Goal: Task Accomplishment & Management: Manage account settings

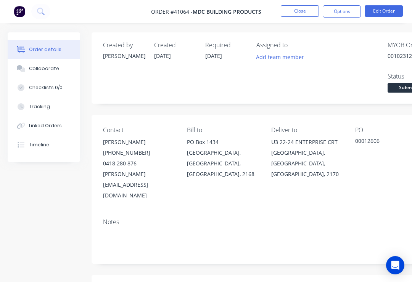
scroll to position [692, 112]
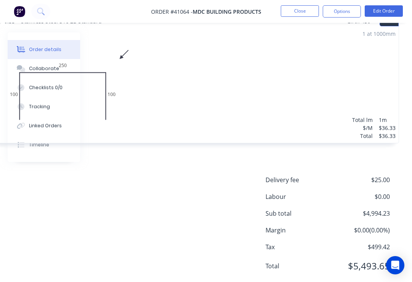
click at [293, 7] on button "Close" at bounding box center [300, 10] width 38 height 11
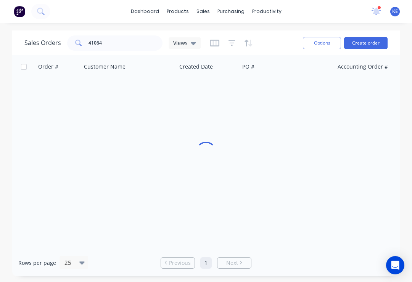
scroll to position [12, 0]
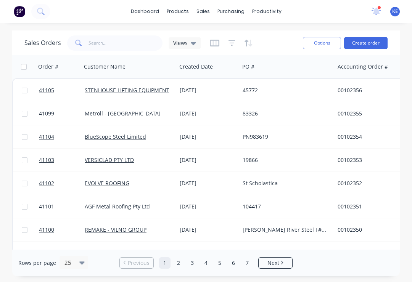
scroll to position [12, 0]
click at [105, 250] on link "[PERSON_NAME] River Steel Pty Ltd" at bounding box center [130, 253] width 90 height 7
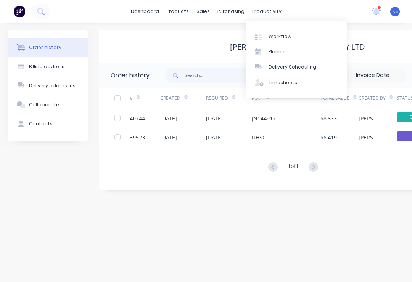
click at [301, 35] on link "Workflow" at bounding box center [296, 36] width 101 height 15
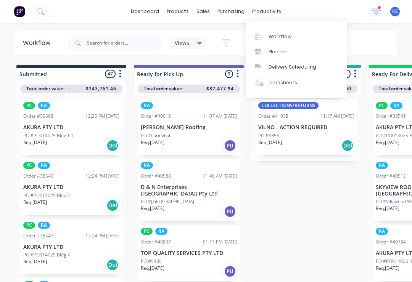
click at [15, 36] on div "Workflow" at bounding box center [40, 43] width 50 height 23
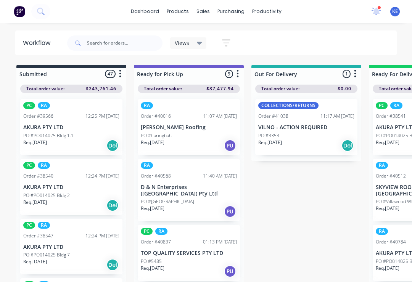
click at [313, 134] on div "PO #3353" at bounding box center [306, 135] width 96 height 7
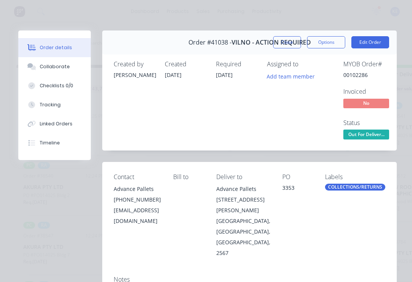
click at [287, 43] on button "Close" at bounding box center [287, 42] width 28 height 12
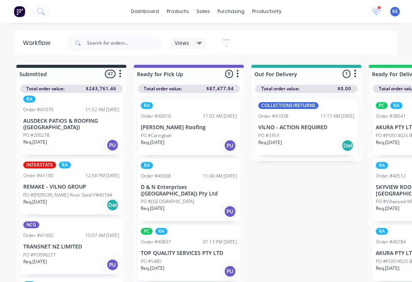
scroll to position [1406, 0]
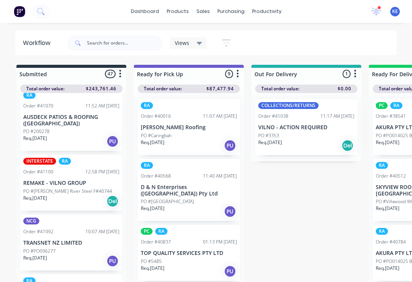
click at [59, 188] on p "PO #[PERSON_NAME] River Steel F#40744" at bounding box center [67, 191] width 89 height 7
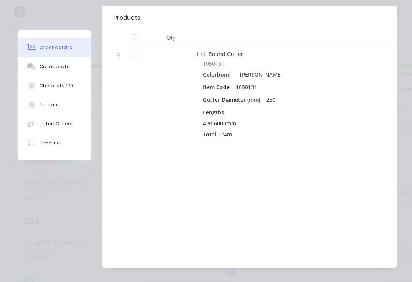
scroll to position [290, 0]
click at [45, 66] on div "Collaborate" at bounding box center [55, 66] width 30 height 7
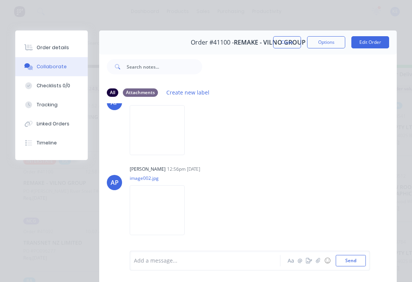
scroll to position [31, 0]
click at [155, 137] on img at bounding box center [157, 131] width 55 height 50
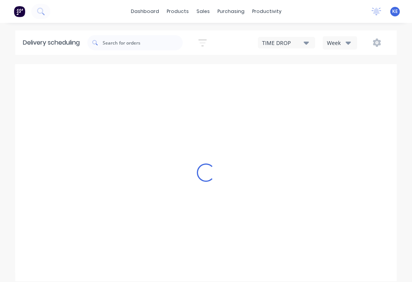
type input "[DATE] - [DATE]"
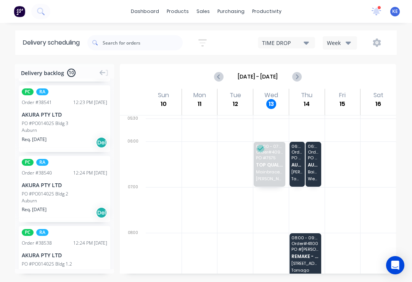
scroll to position [508, 0]
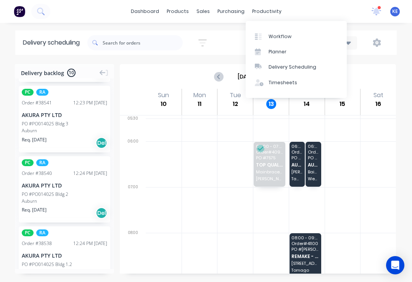
click at [291, 32] on link "Workflow" at bounding box center [296, 36] width 101 height 15
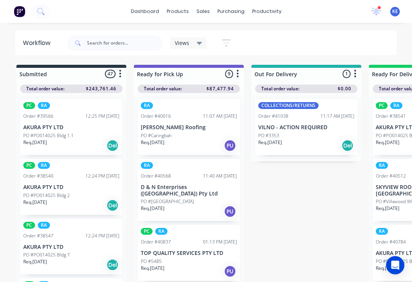
click at [102, 214] on div "PC RA Order #38540 12:24 PM [DATE] AKURA PTY LTD PO #PO014025 Bldg 2 Req. [DATE…" at bounding box center [71, 187] width 102 height 56
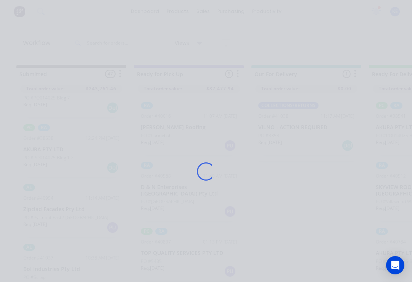
scroll to position [158, 0]
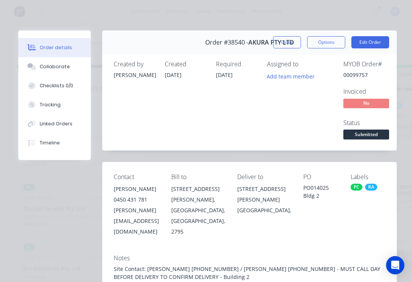
click at [292, 42] on button "Close" at bounding box center [287, 42] width 28 height 12
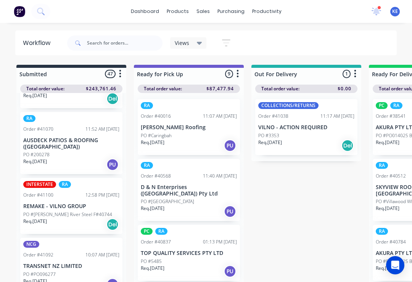
scroll to position [1383, 0]
click at [83, 203] on p "REMAKE - VILNO GROUP" at bounding box center [71, 206] width 96 height 6
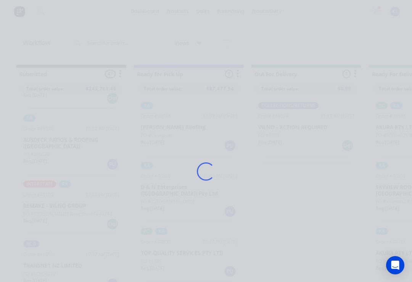
click at [281, 170] on div "Loading..." at bounding box center [206, 172] width 397 height 282
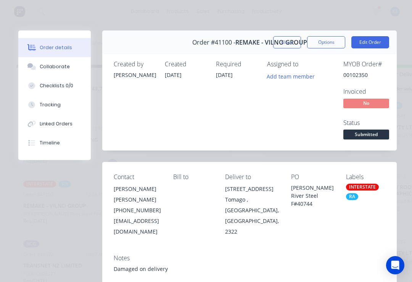
click at [55, 121] on div "Linked Orders" at bounding box center [56, 124] width 33 height 7
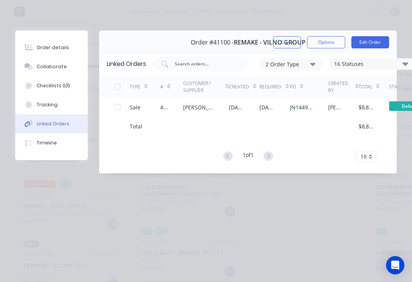
click at [212, 106] on div "[PERSON_NAME] River Steel Pty Ltd" at bounding box center [198, 107] width 31 height 8
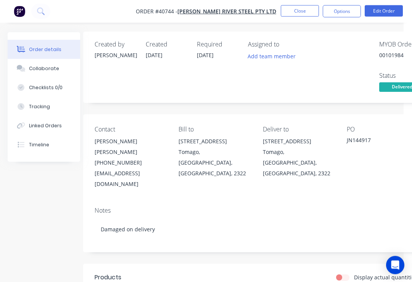
scroll to position [0, 0]
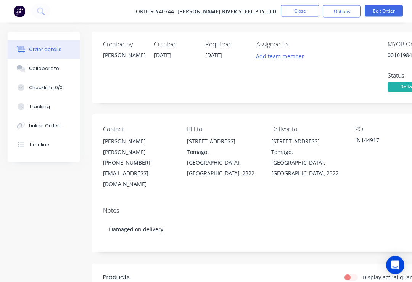
click at [54, 124] on div "Linked Orders" at bounding box center [45, 126] width 33 height 7
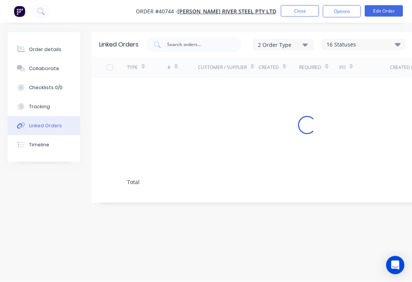
scroll to position [1, 0]
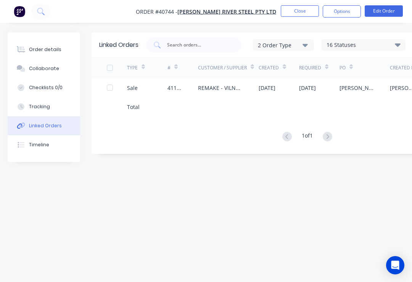
click at [51, 125] on div "Linked Orders" at bounding box center [45, 126] width 33 height 7
click at [48, 67] on div "Collaborate" at bounding box center [44, 68] width 30 height 7
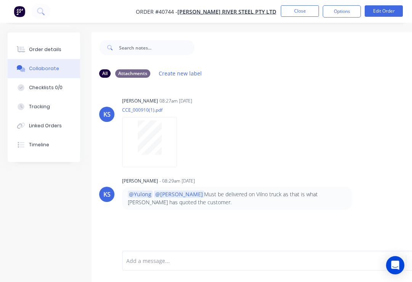
click at [53, 119] on button "Linked Orders" at bounding box center [44, 125] width 73 height 19
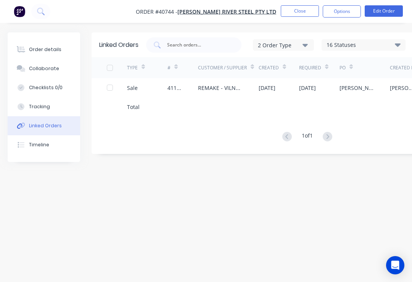
click at [216, 81] on div "REMAKE - VILNO GROUP" at bounding box center [228, 87] width 61 height 19
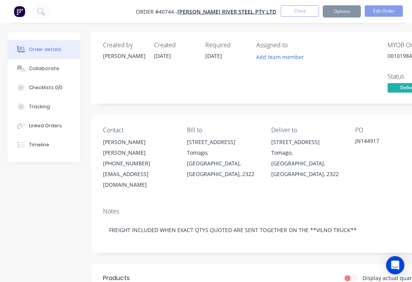
click at [216, 81] on div "Required 12/08/25" at bounding box center [226, 68] width 42 height 53
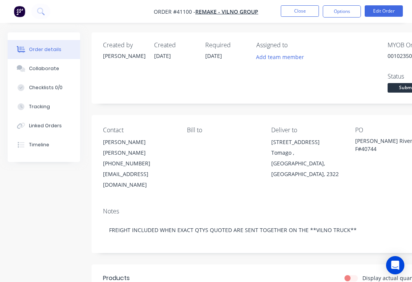
click at [52, 67] on div "Collaborate" at bounding box center [44, 68] width 30 height 7
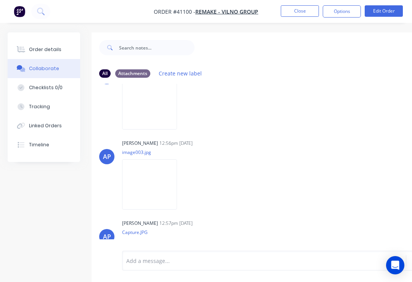
scroll to position [97, 0]
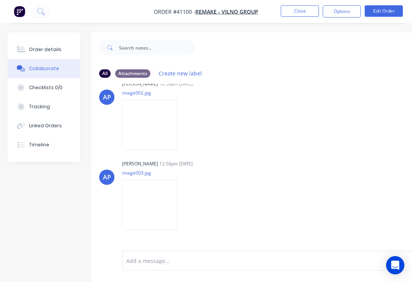
click at [152, 212] on img at bounding box center [149, 205] width 55 height 50
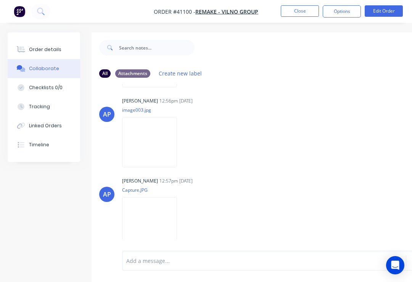
scroll to position [164, 0]
click at [177, 221] on img at bounding box center [149, 222] width 55 height 50
click at [51, 49] on div "Order details" at bounding box center [45, 49] width 32 height 7
